Goal: Task Accomplishment & Management: Complete application form

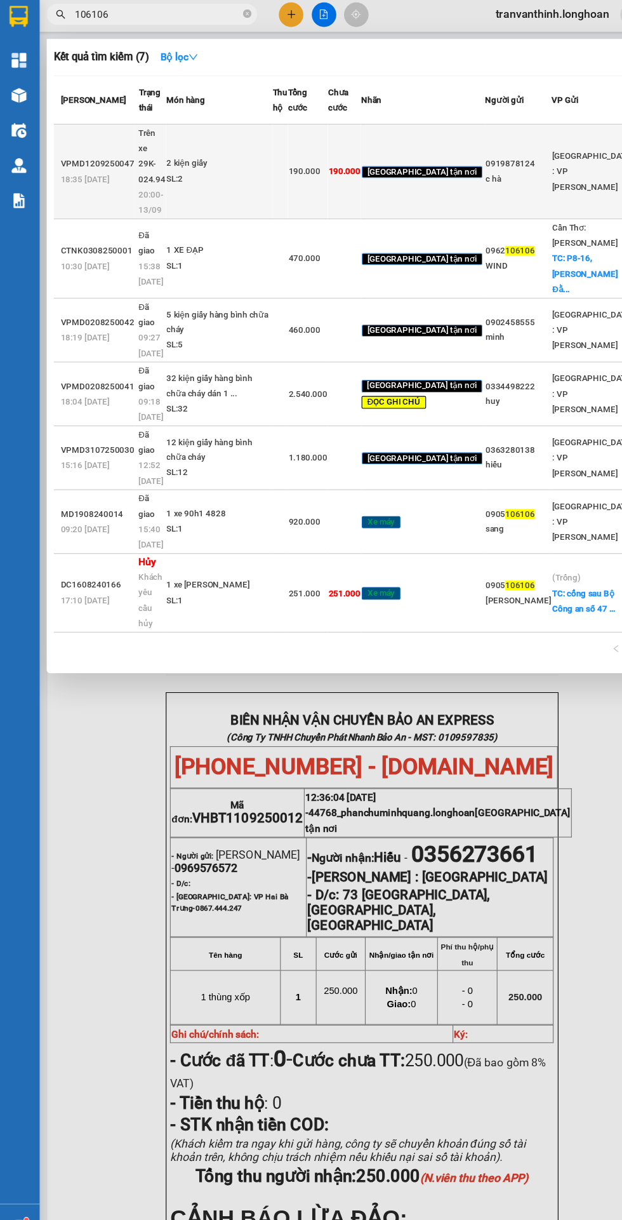
type input "106106"
click at [212, 158] on div "2 kiện giấy" at bounding box center [200, 151] width 95 height 14
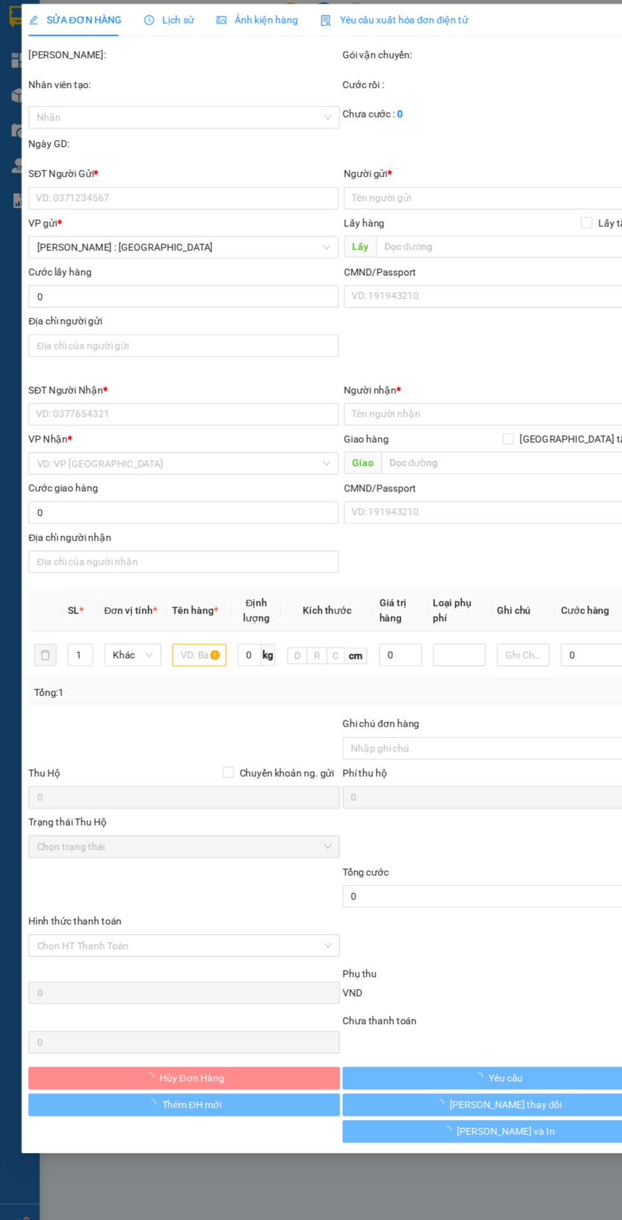
type input "0919878124"
type input "c hà"
type input "0988106106"
type input "a trình"
checkbox input "true"
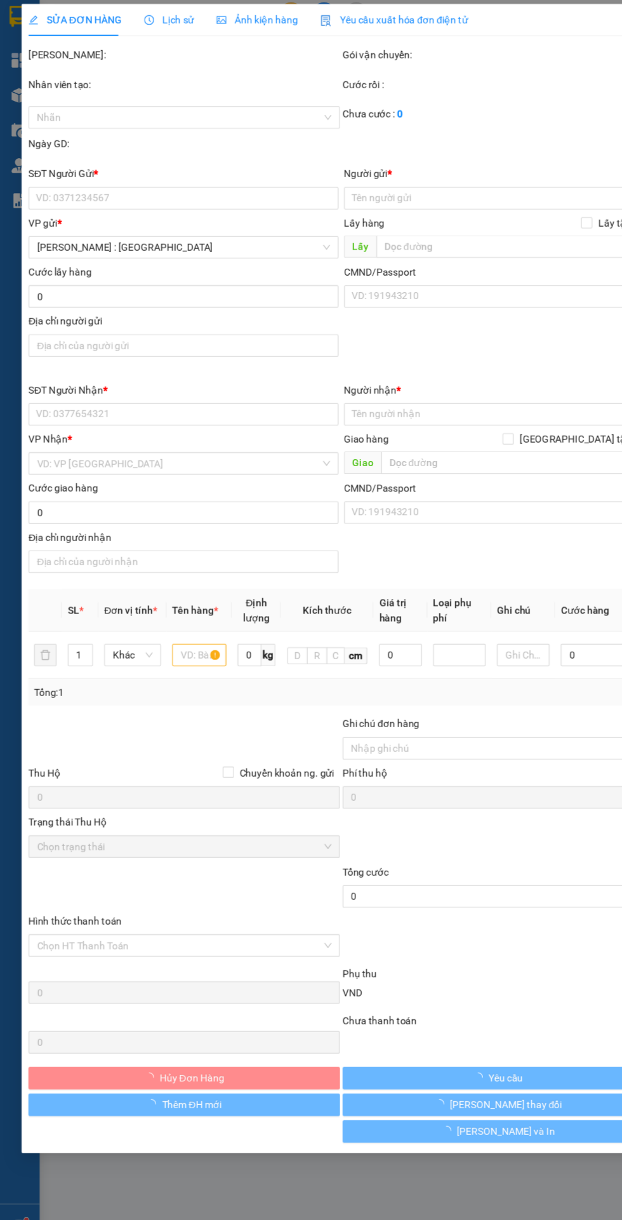
type input "40 cầu 3 p, thạnh xuân q12"
type input "hàng ko đồng kiểm giao nguyên kiện hư vỡ k đền"
type input "190.000"
